Goal: Information Seeking & Learning: Learn about a topic

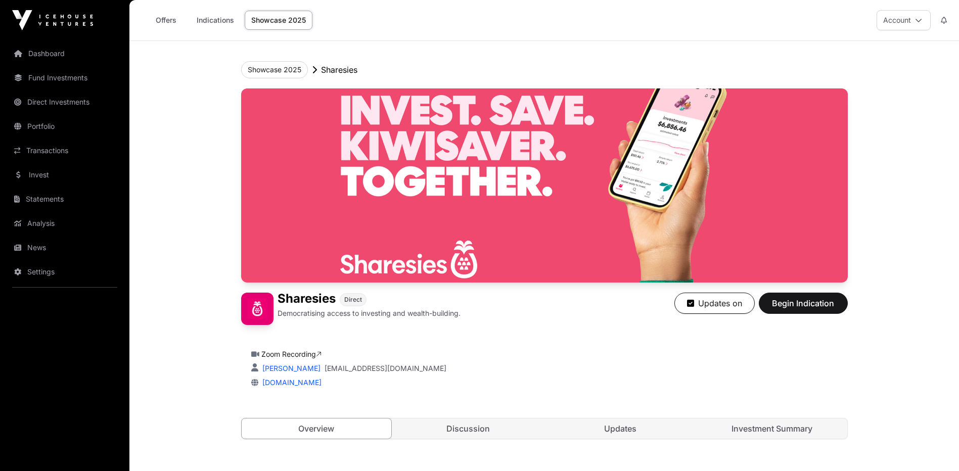
click at [46, 54] on link "Dashboard" at bounding box center [64, 53] width 113 height 22
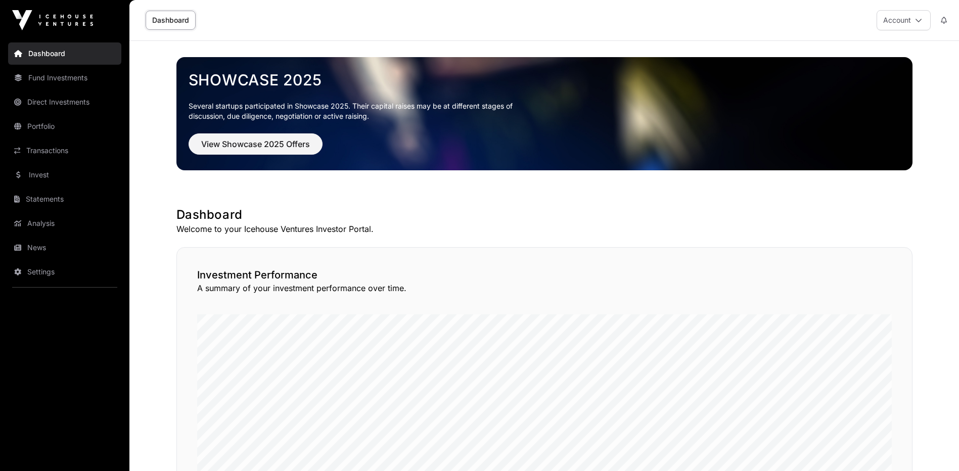
click at [49, 123] on link "Portfolio" at bounding box center [64, 126] width 113 height 22
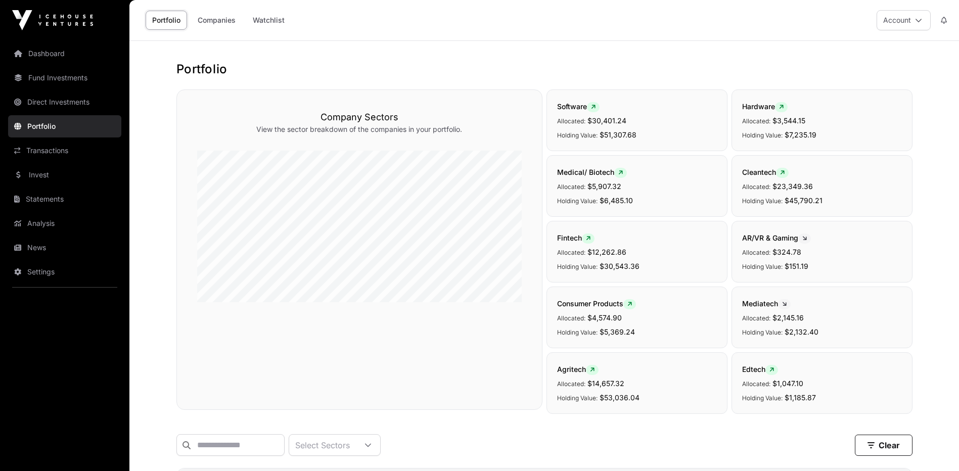
click at [216, 22] on link "Companies" at bounding box center [216, 20] width 51 height 19
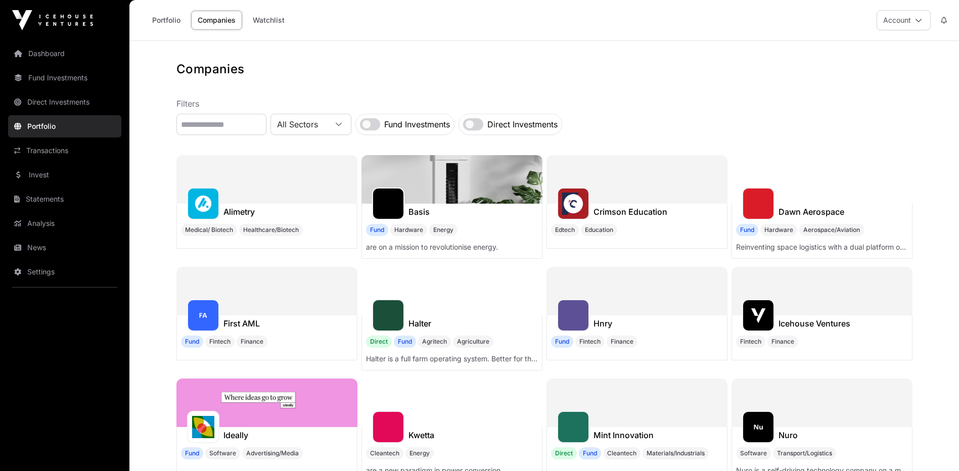
scroll to position [253, 0]
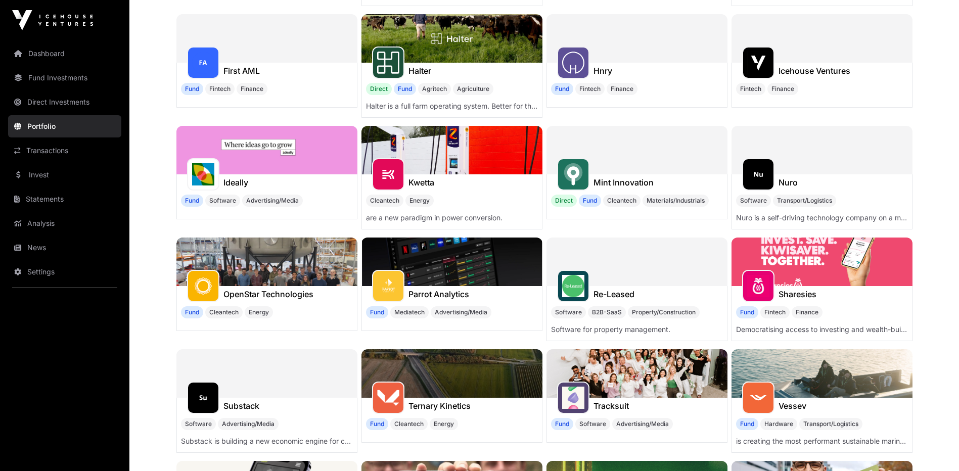
click at [850, 272] on img at bounding box center [822, 262] width 181 height 49
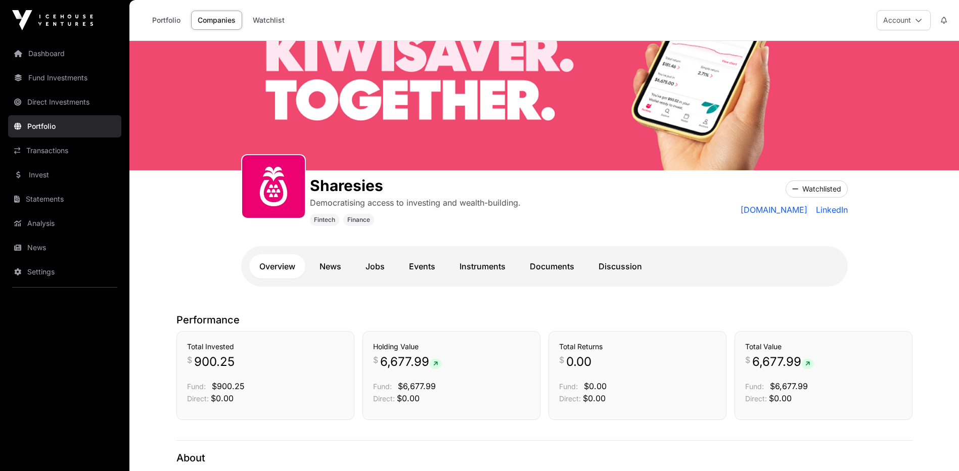
click at [55, 49] on link "Dashboard" at bounding box center [64, 53] width 113 height 22
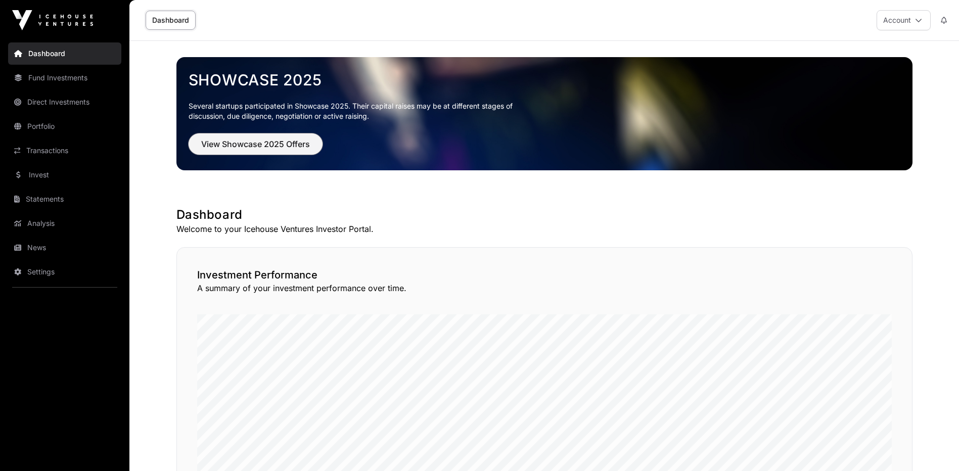
click at [267, 149] on span "View Showcase 2025 Offers" at bounding box center [255, 144] width 109 height 12
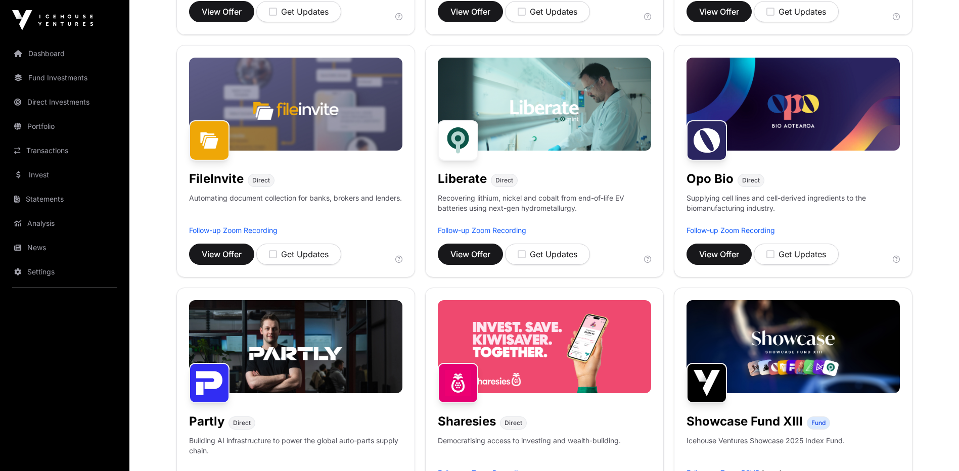
scroll to position [506, 0]
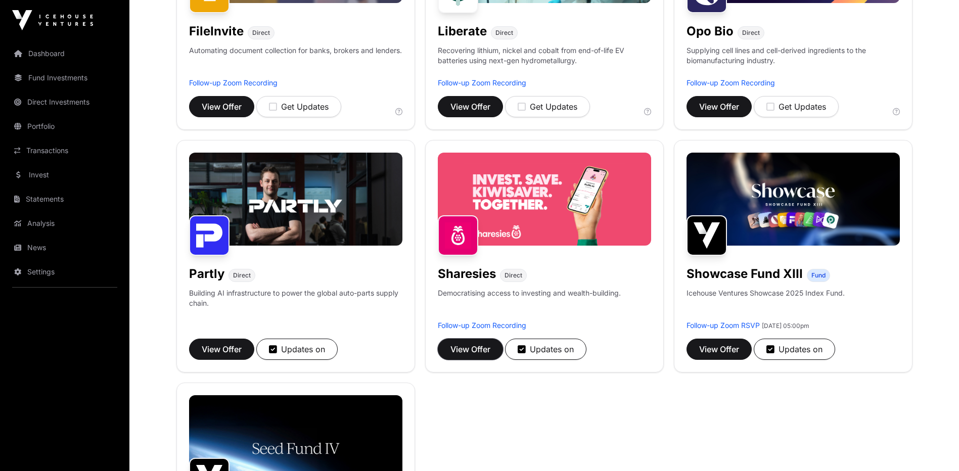
click at [470, 354] on span "View Offer" at bounding box center [471, 349] width 40 height 12
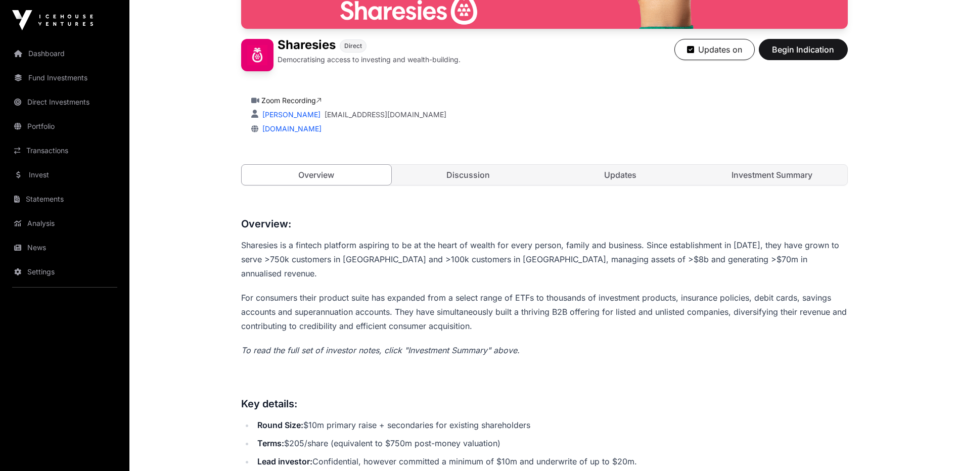
scroll to position [252, 0]
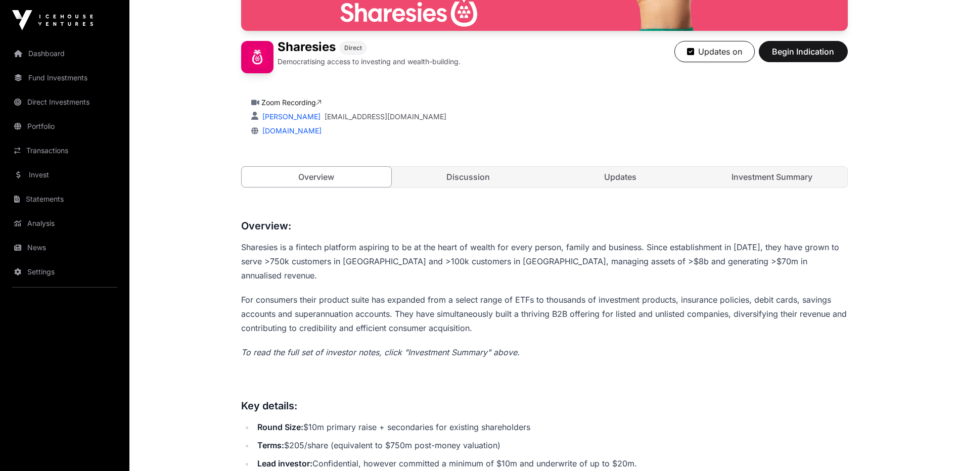
click at [620, 180] on link "Updates" at bounding box center [621, 177] width 150 height 20
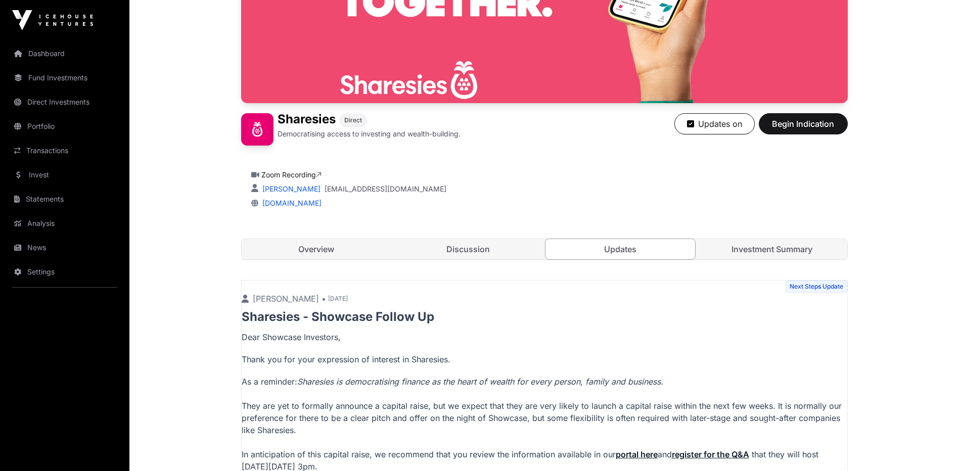
scroll to position [141, 0]
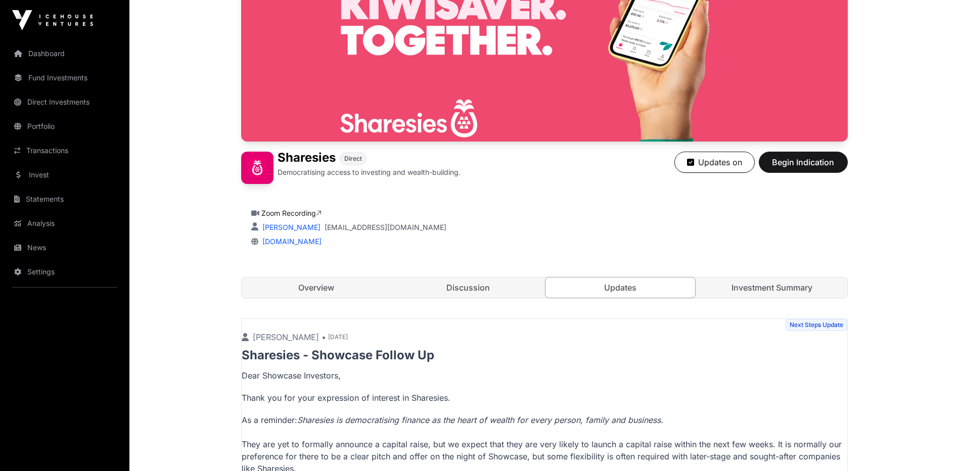
click at [757, 287] on link "Investment Summary" at bounding box center [772, 288] width 150 height 20
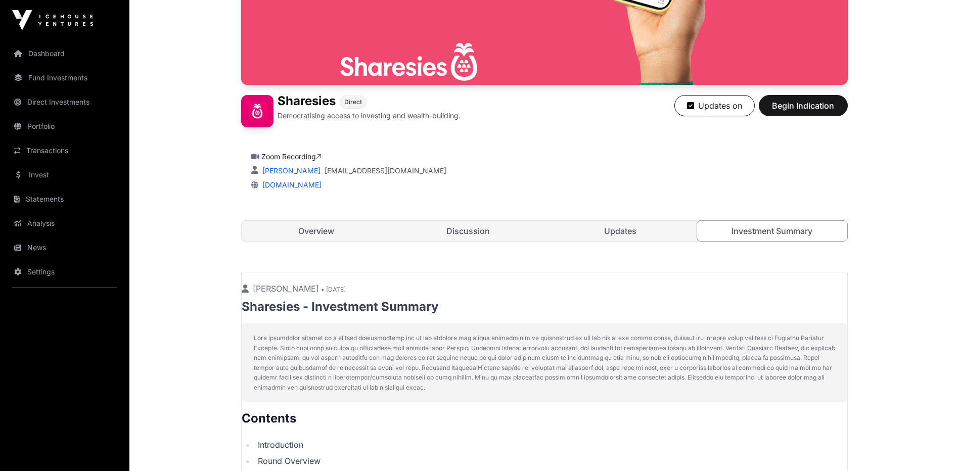
scroll to position [162, 0]
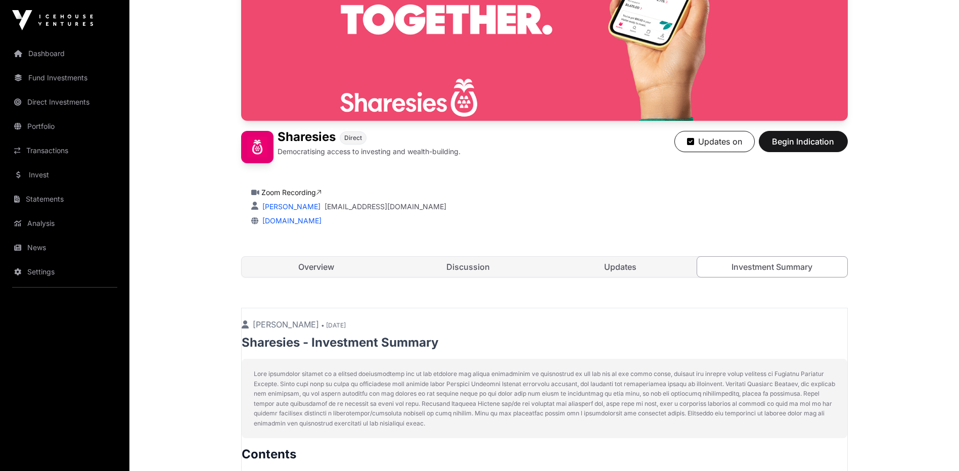
drag, startPoint x: 310, startPoint y: 276, endPoint x: 319, endPoint y: 282, distance: 11.2
click at [310, 276] on link "Overview" at bounding box center [317, 267] width 150 height 20
